Goal: Obtain resource: Download file/media

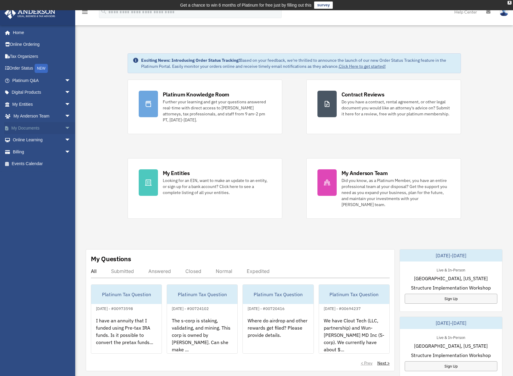
click at [65, 128] on span "arrow_drop_down" at bounding box center [71, 128] width 12 height 12
click at [25, 138] on link "Box" at bounding box center [43, 140] width 71 height 12
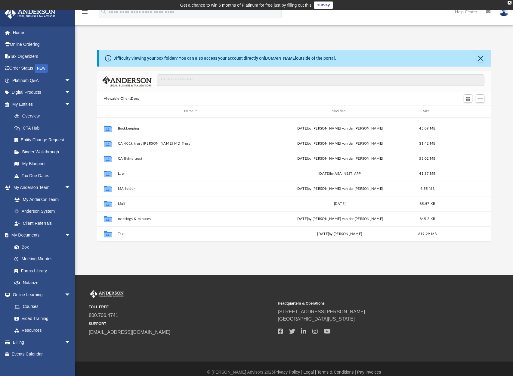
scroll to position [46, 0]
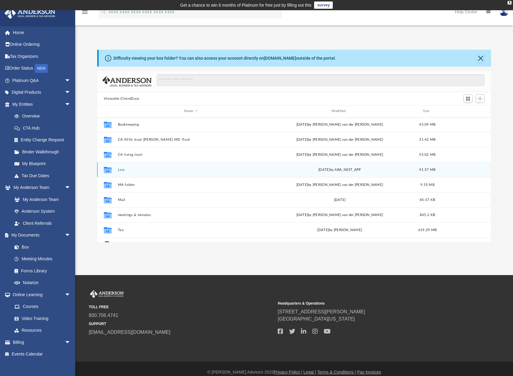
click at [125, 170] on button "Law" at bounding box center [191, 170] width 146 height 4
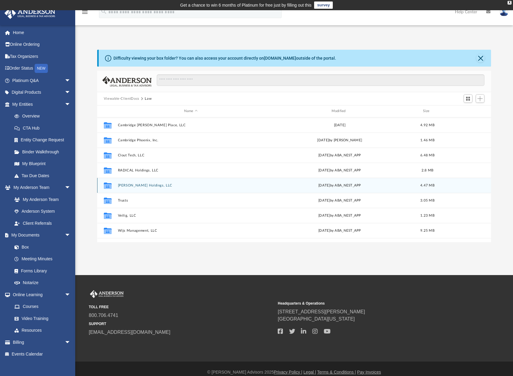
scroll to position [4, 0]
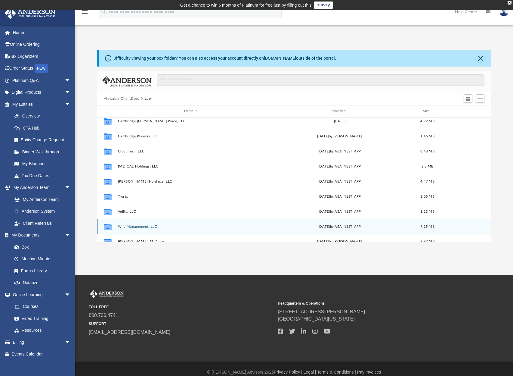
click at [135, 225] on button "Wijs Management, LLC" at bounding box center [191, 227] width 146 height 4
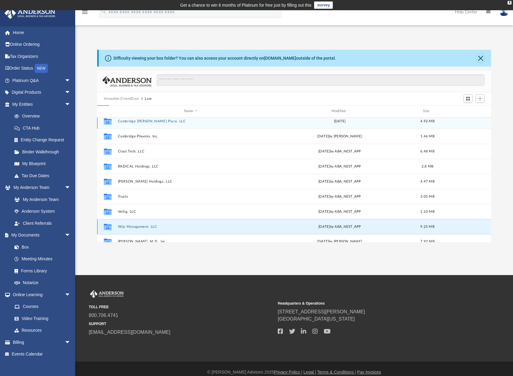
scroll to position [0, 0]
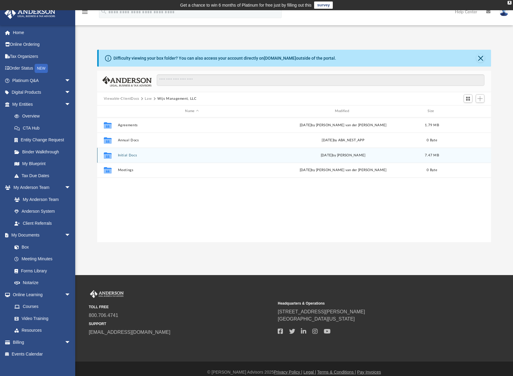
click at [129, 156] on button "Initial Docs" at bounding box center [192, 155] width 148 height 4
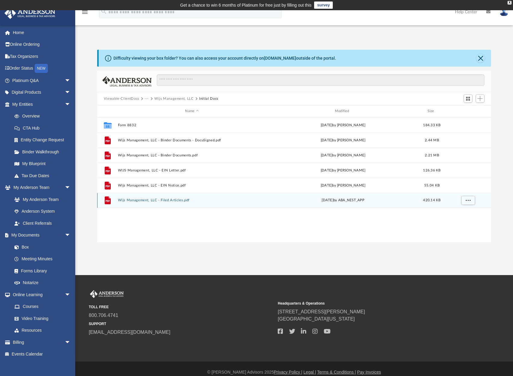
click at [171, 201] on button "Wijs Management, LLC - Filed Articles.pdf" at bounding box center [192, 200] width 148 height 4
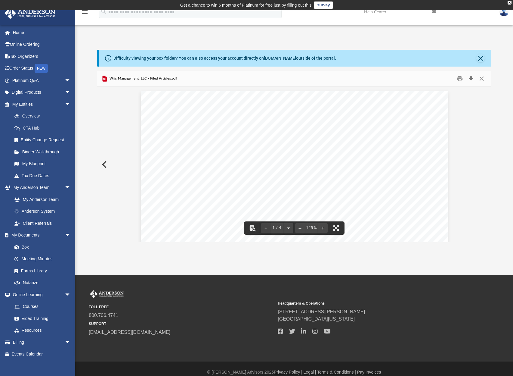
click at [471, 79] on button "Download" at bounding box center [471, 78] width 11 height 9
click at [400, 204] on div "[US_STATE] Secretary of State [PERSON_NAME] [GEOGRAPHIC_DATA][STREET_ADDRESS] P…" at bounding box center [294, 289] width 307 height 397
click at [418, 189] on div "[US_STATE] Secretary of State [PERSON_NAME] [GEOGRAPHIC_DATA][STREET_ADDRESS] P…" at bounding box center [294, 289] width 307 height 397
click at [480, 79] on button "Close" at bounding box center [482, 78] width 11 height 9
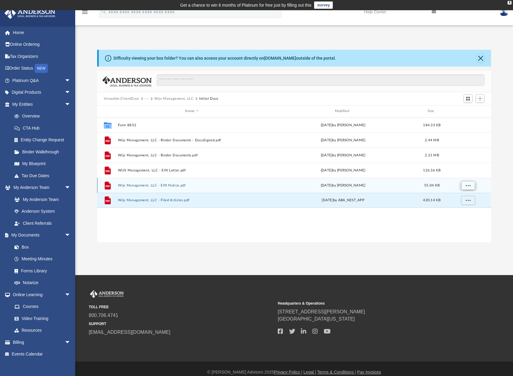
click at [471, 184] on button "More options" at bounding box center [468, 185] width 14 height 9
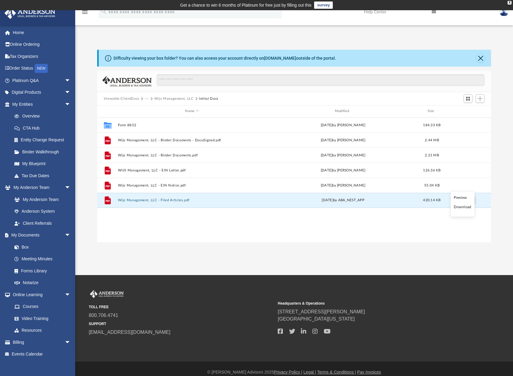
click at [463, 207] on li "Download" at bounding box center [462, 207] width 17 height 6
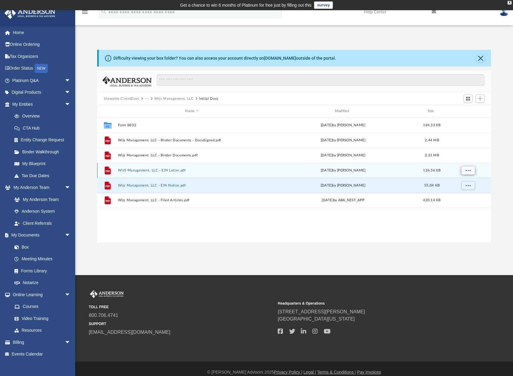
click at [465, 170] on button "More options" at bounding box center [468, 170] width 14 height 9
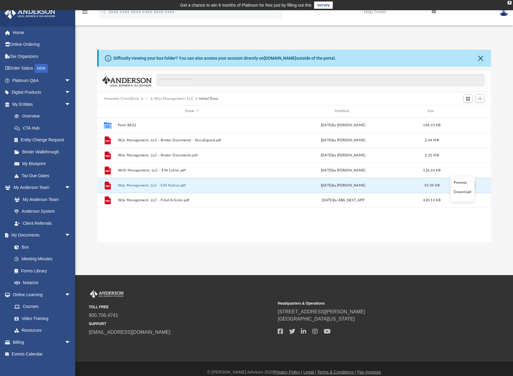
click at [464, 193] on li "Download" at bounding box center [462, 192] width 17 height 6
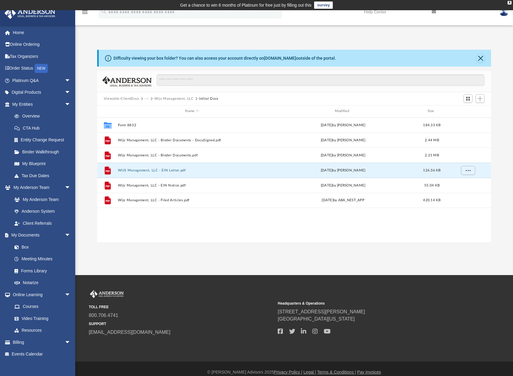
click at [164, 98] on button "Wijs Management, LLC" at bounding box center [173, 98] width 39 height 5
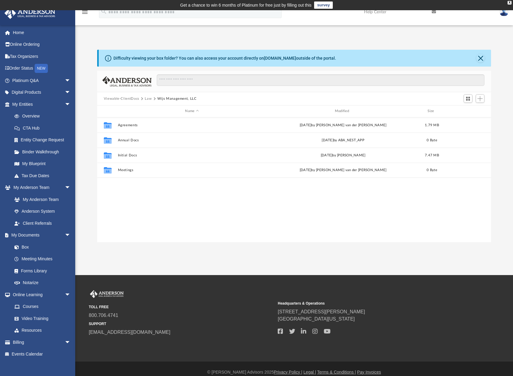
click at [149, 99] on button "Law" at bounding box center [148, 98] width 7 height 5
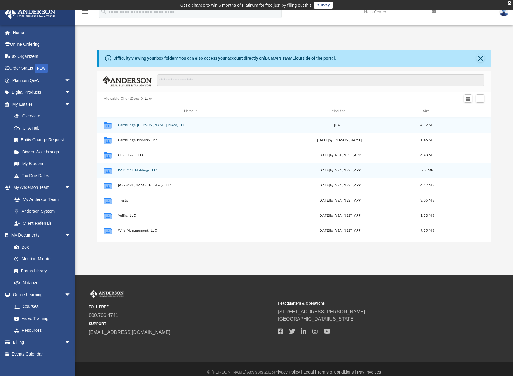
scroll to position [7, 0]
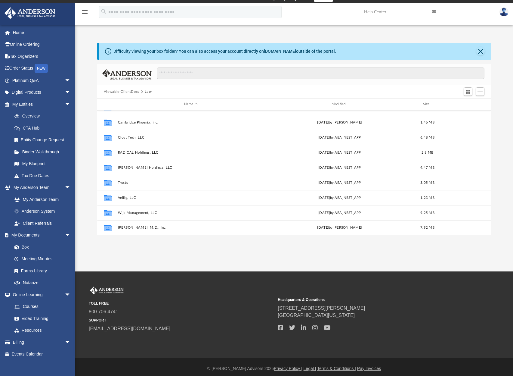
click at [126, 92] on button "Viewable-ClientDocs" at bounding box center [122, 91] width 36 height 5
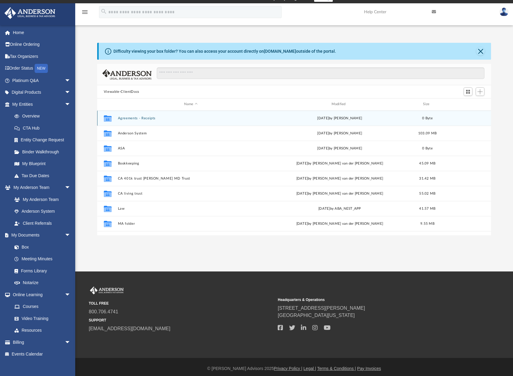
scroll to position [71, 0]
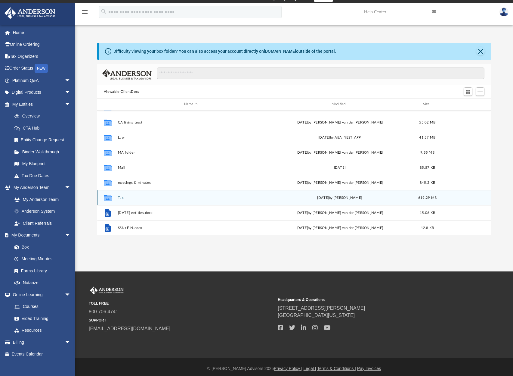
click at [121, 198] on button "Tax" at bounding box center [191, 198] width 146 height 4
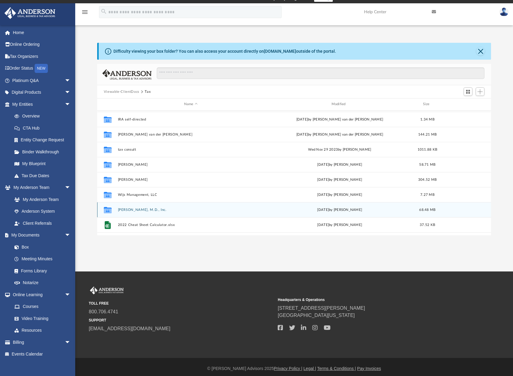
scroll to position [40, 0]
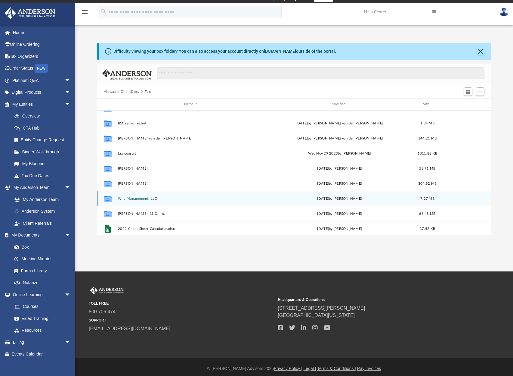
click at [149, 199] on button "Wijs Management, LLC" at bounding box center [191, 199] width 146 height 4
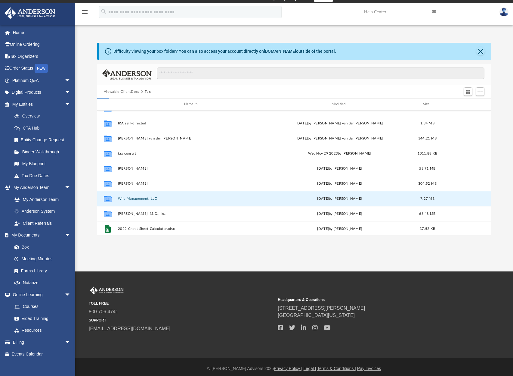
scroll to position [0, 0]
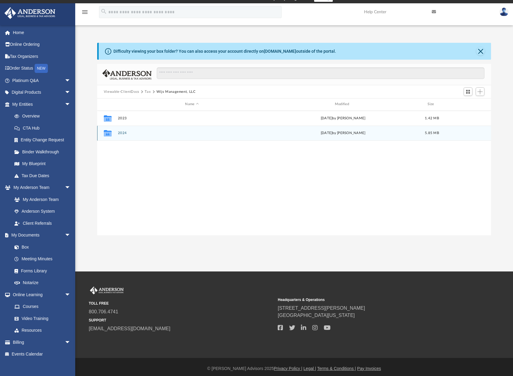
click at [124, 132] on button "2024" at bounding box center [192, 133] width 148 height 4
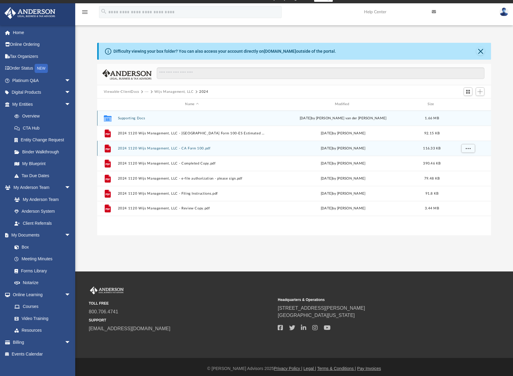
scroll to position [10, 0]
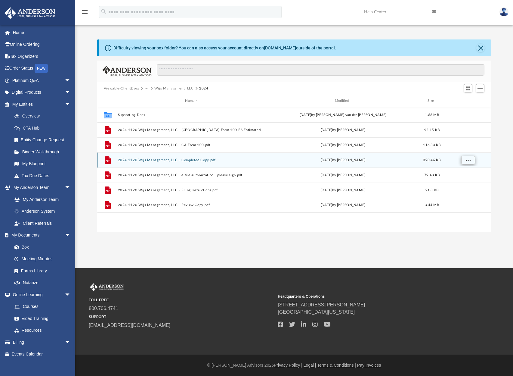
click at [466, 159] on span "More options" at bounding box center [468, 159] width 5 height 3
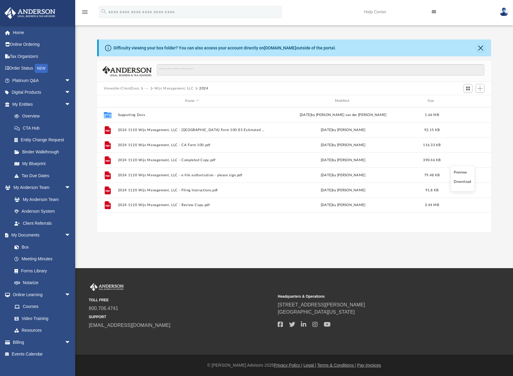
click at [464, 181] on li "Download" at bounding box center [462, 182] width 17 height 6
